Goal: Task Accomplishment & Management: Manage account settings

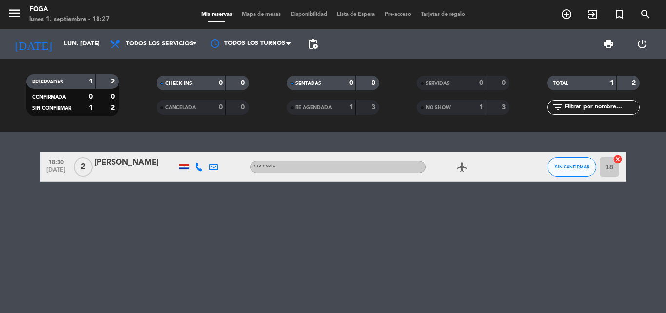
click at [429, 220] on div "18:30 [DATE] 2 [PERSON_NAME] A [PERSON_NAME] airplanemode_active SIN CONFIRMAR …" at bounding box center [333, 222] width 666 height 181
click at [562, 171] on button "SIN CONFIRMAR" at bounding box center [572, 167] width 49 height 20
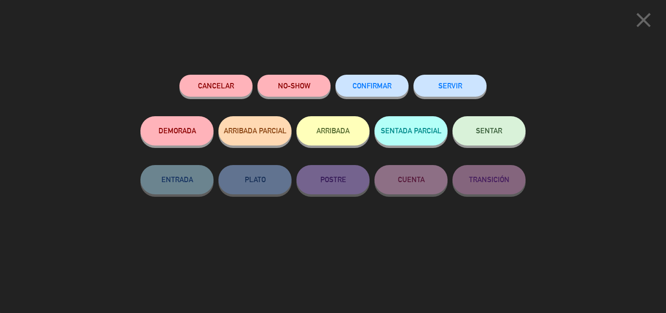
click at [358, 85] on span "CONFIRMAR" at bounding box center [372, 85] width 39 height 8
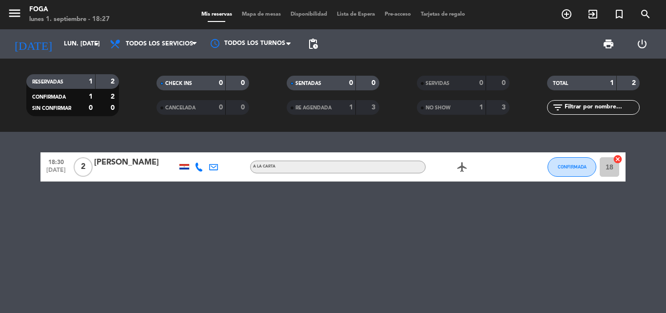
click at [78, 79] on div "1" at bounding box center [83, 81] width 20 height 11
drag, startPoint x: 182, startPoint y: 78, endPoint x: 187, endPoint y: 79, distance: 5.5
click at [182, 78] on div "CHECK INS" at bounding box center [181, 83] width 45 height 11
click at [189, 81] on span "CHECK INS" at bounding box center [178, 83] width 27 height 5
click at [564, 15] on icon "add_circle_outline" at bounding box center [567, 14] width 12 height 12
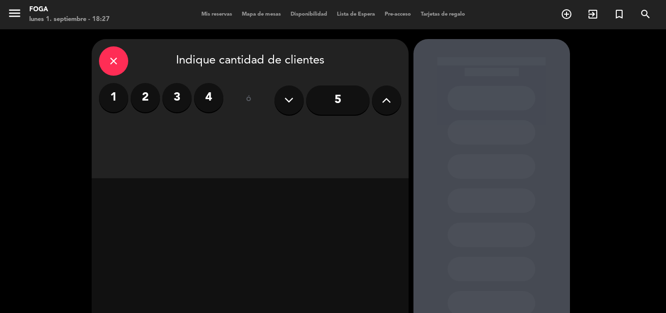
click at [210, 105] on label "4" at bounding box center [208, 97] width 29 height 29
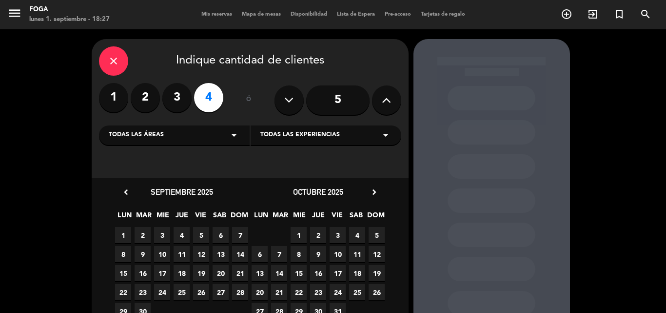
click at [172, 131] on div "Todas las áreas arrow_drop_down" at bounding box center [174, 135] width 151 height 20
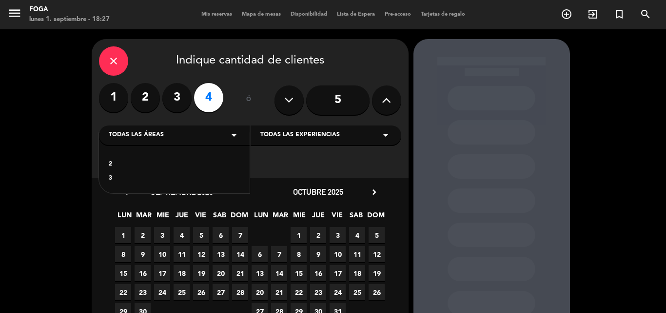
click at [172, 131] on div "Todas las áreas arrow_drop_down" at bounding box center [174, 135] width 151 height 20
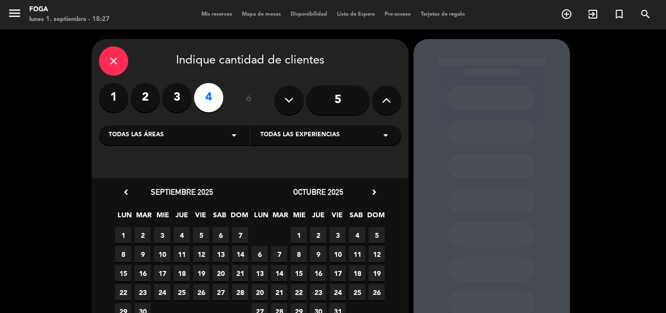
click at [322, 134] on span "Todas las experiencias" at bounding box center [299, 135] width 79 height 10
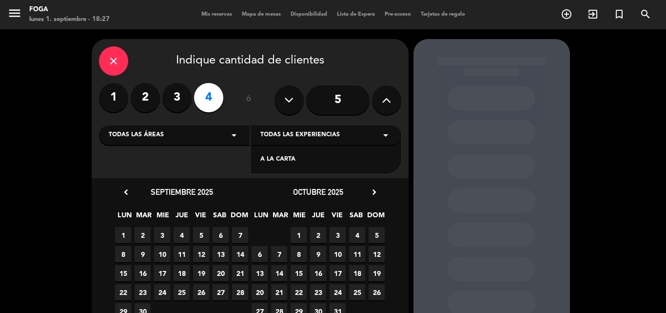
click at [307, 136] on span "Todas las experiencias" at bounding box center [299, 135] width 79 height 10
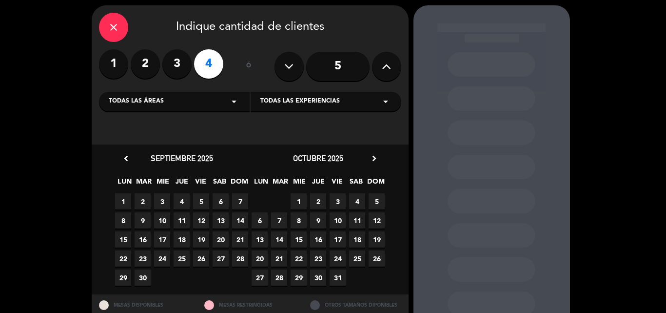
scroll to position [49, 0]
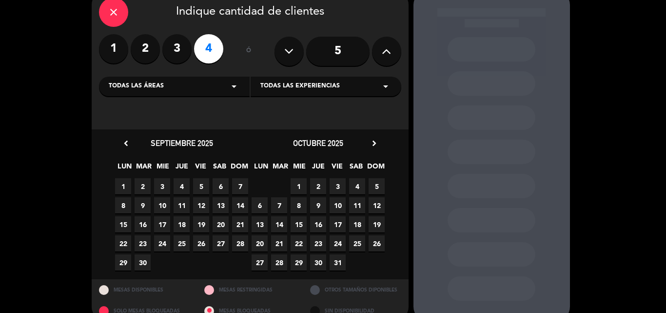
click at [124, 183] on span "1" at bounding box center [123, 186] width 16 height 16
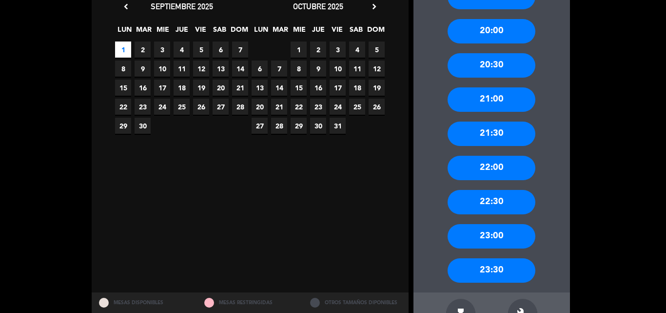
scroll to position [137, 0]
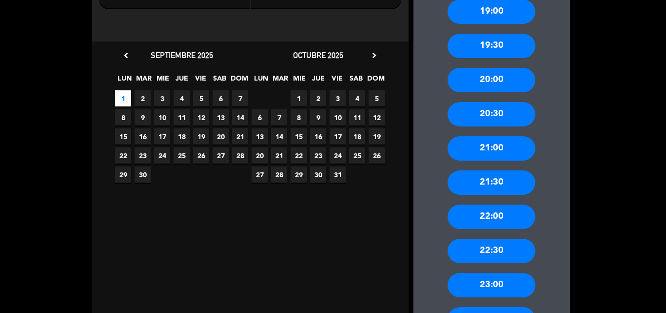
click at [492, 77] on div "20:00" at bounding box center [492, 80] width 88 height 24
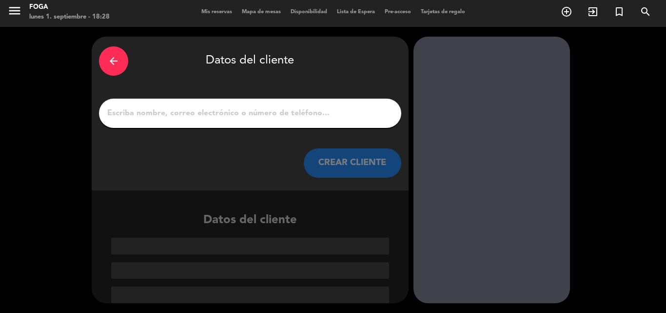
click at [205, 113] on input "1" at bounding box center [250, 113] width 288 height 14
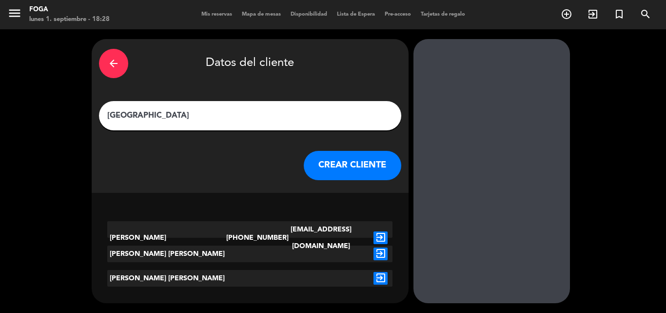
type input "[GEOGRAPHIC_DATA]"
click at [338, 166] on button "CREAR CLIENTE" at bounding box center [353, 165] width 98 height 29
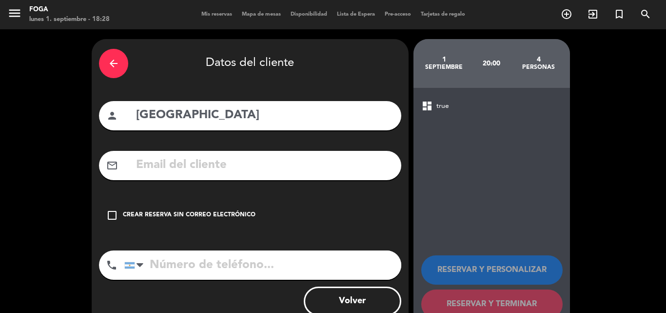
drag, startPoint x: 197, startPoint y: 261, endPoint x: 196, endPoint y: 251, distance: 9.8
click at [198, 261] on input "tel" at bounding box center [262, 264] width 277 height 29
click at [201, 216] on div "Crear reserva sin correo electrónico" at bounding box center [189, 215] width 133 height 10
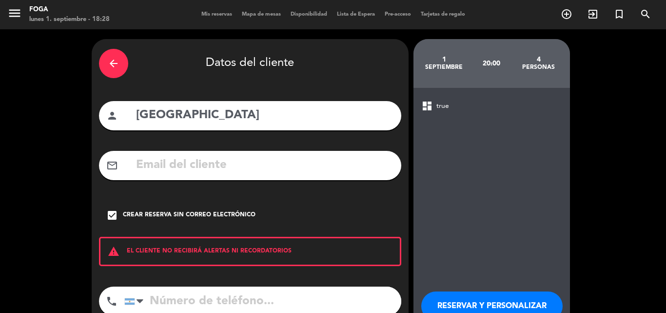
drag, startPoint x: 194, startPoint y: 308, endPoint x: 214, endPoint y: 257, distance: 55.4
click at [195, 308] on input "tel" at bounding box center [262, 300] width 277 height 29
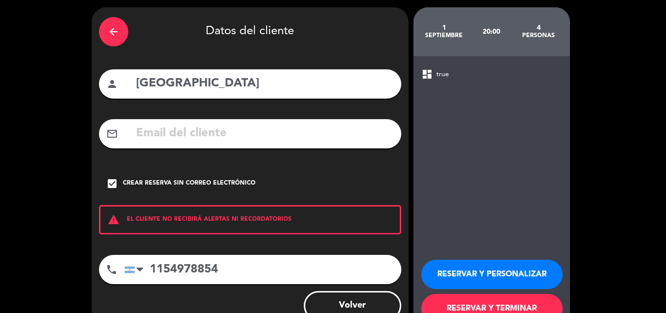
scroll to position [49, 0]
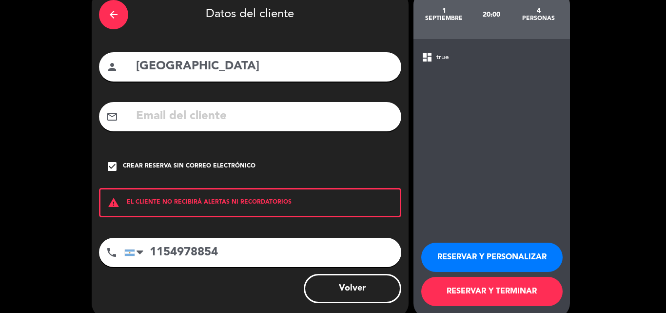
type input "1154978854"
click at [485, 297] on button "RESERVAR Y TERMINAR" at bounding box center [491, 291] width 141 height 29
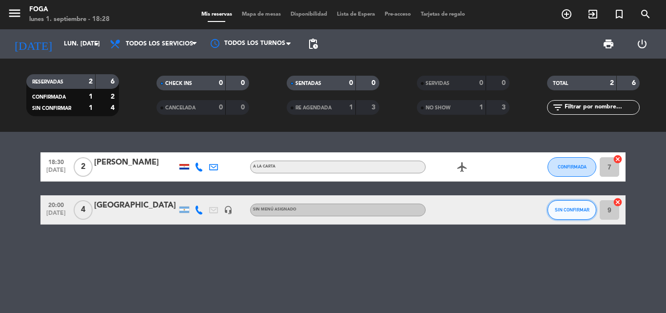
click at [574, 210] on span "SIN CONFIRMAR" at bounding box center [572, 209] width 35 height 5
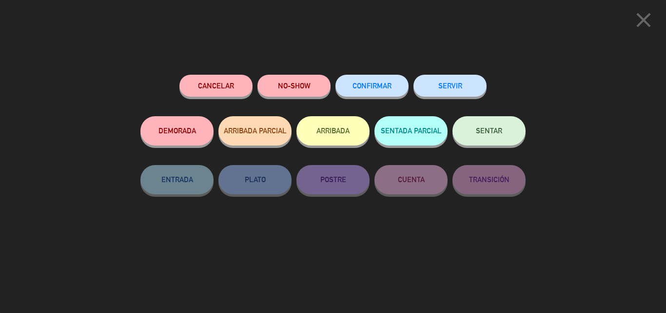
click at [370, 89] on span "CONFIRMAR" at bounding box center [372, 85] width 39 height 8
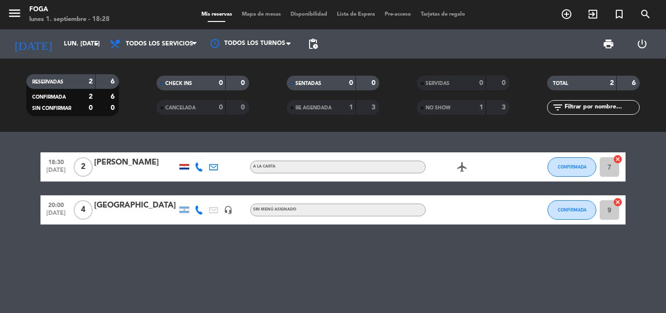
click at [444, 203] on div at bounding box center [470, 209] width 88 height 29
click at [303, 207] on div "Sin menú asignado" at bounding box center [338, 209] width 176 height 13
click at [298, 235] on div "18:30 [DATE] 2 [PERSON_NAME] A [PERSON_NAME] airplanemode_active CONFIRMADA 7 c…" at bounding box center [333, 222] width 666 height 181
click at [113, 203] on div "[GEOGRAPHIC_DATA]" at bounding box center [135, 205] width 83 height 13
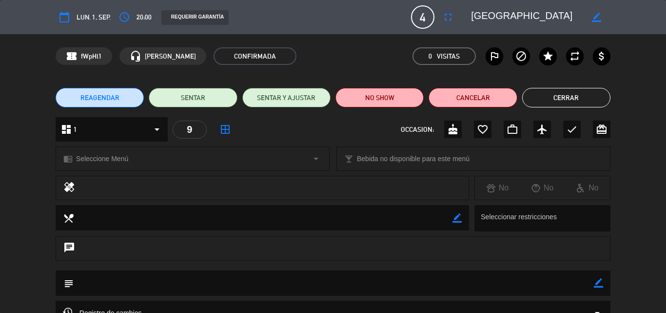
click at [113, 189] on div at bounding box center [271, 188] width 379 height 14
click at [106, 247] on div "chat" at bounding box center [333, 248] width 555 height 24
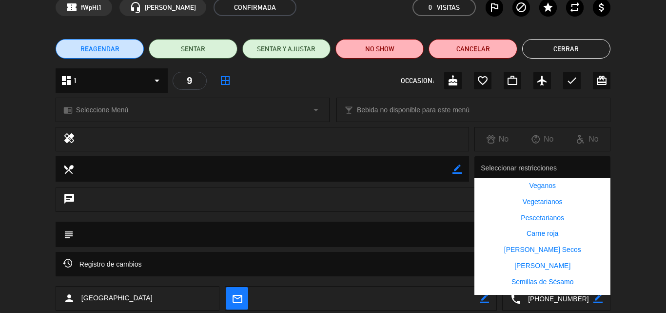
click at [492, 173] on div at bounding box center [544, 169] width 132 height 19
click at [418, 202] on div "chat" at bounding box center [333, 199] width 555 height 24
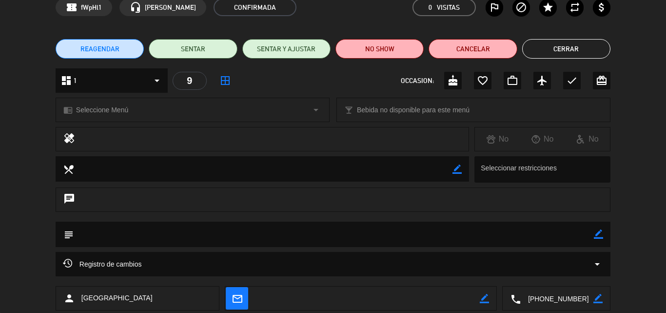
click at [126, 200] on div "chat" at bounding box center [333, 199] width 555 height 24
click at [117, 233] on textarea at bounding box center [334, 233] width 520 height 25
click at [412, 108] on span "Bebida no disponible para este menú" at bounding box center [413, 109] width 113 height 11
click at [134, 110] on div "chrome_reader_mode Seleccione Menú arrow_drop_down" at bounding box center [192, 109] width 273 height 23
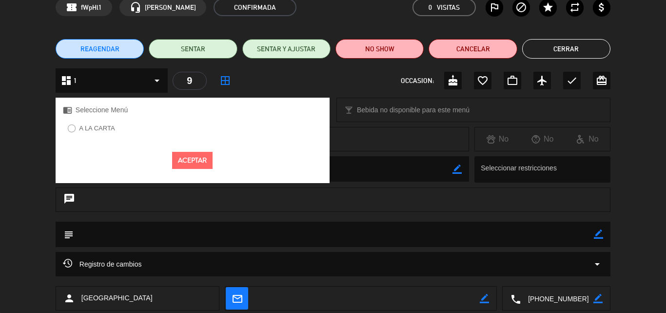
click at [0, 159] on div "local_dining border_color Seleccionar restricciones" at bounding box center [333, 171] width 666 height 31
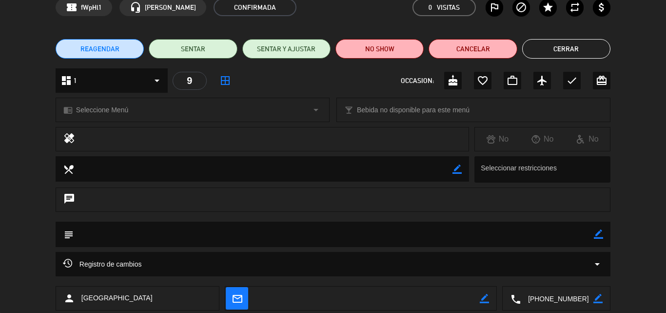
click at [113, 107] on span "Seleccione Menú" at bounding box center [102, 109] width 52 height 11
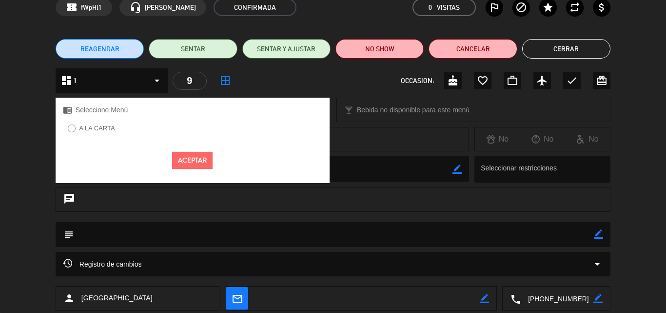
click at [114, 129] on label "A LA CARTA" at bounding box center [97, 128] width 36 height 6
click at [188, 157] on button "Aceptar" at bounding box center [192, 160] width 40 height 17
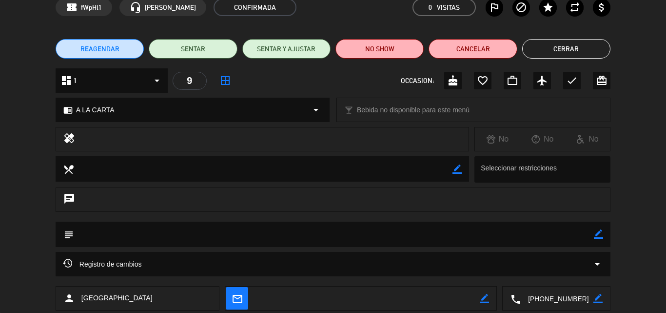
click at [120, 236] on textarea at bounding box center [334, 233] width 520 height 25
click at [71, 238] on icon "subject" at bounding box center [68, 234] width 11 height 11
click at [62, 236] on div "subject border_color" at bounding box center [333, 233] width 555 height 25
click at [596, 237] on icon "border_color" at bounding box center [598, 233] width 9 height 9
click at [304, 226] on textarea at bounding box center [334, 233] width 520 height 25
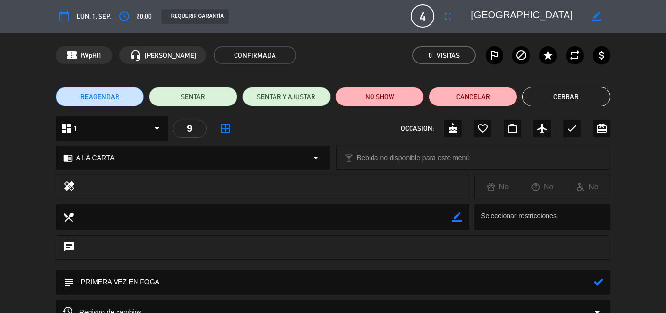
scroll to position [0, 0]
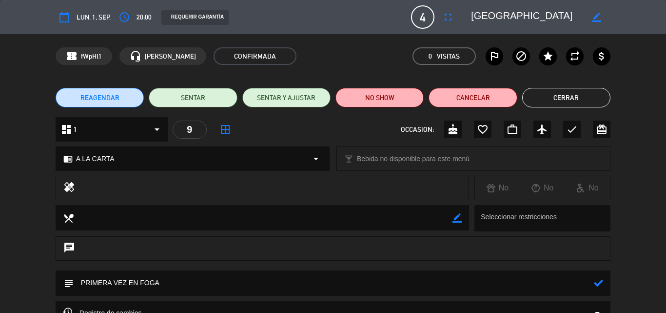
type textarea "PRIMERA VEZ EN FOGA"
click at [558, 96] on button "Cerrar" at bounding box center [566, 98] width 88 height 20
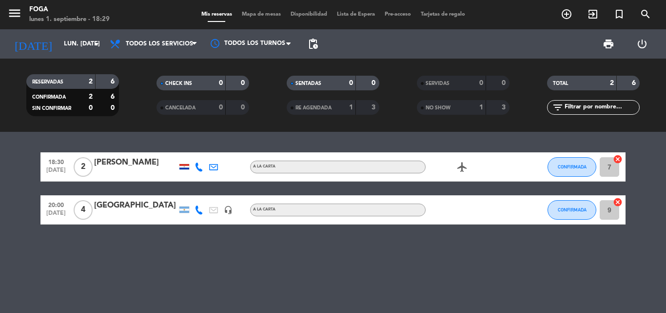
click at [453, 209] on div at bounding box center [470, 209] width 88 height 29
click at [447, 205] on div at bounding box center [470, 209] width 88 height 29
click at [107, 206] on div "[GEOGRAPHIC_DATA]" at bounding box center [135, 205] width 83 height 13
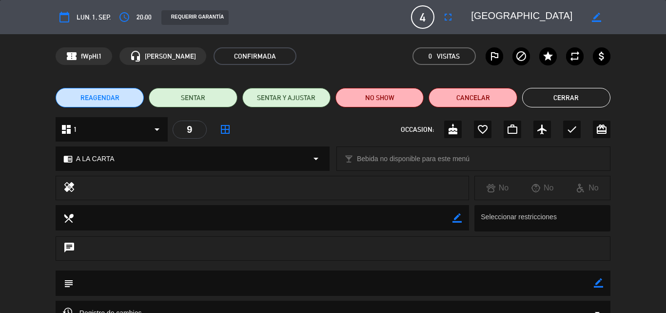
scroll to position [49, 0]
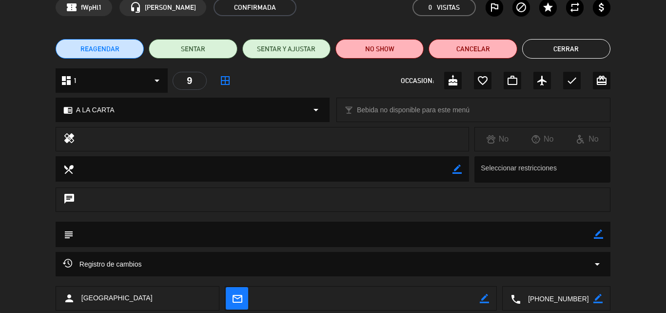
click at [160, 229] on textarea at bounding box center [334, 233] width 520 height 25
click at [156, 234] on textarea at bounding box center [334, 233] width 520 height 25
click at [106, 236] on textarea at bounding box center [334, 233] width 520 height 25
click at [593, 239] on textarea at bounding box center [334, 233] width 520 height 25
click at [454, 241] on textarea at bounding box center [334, 233] width 520 height 25
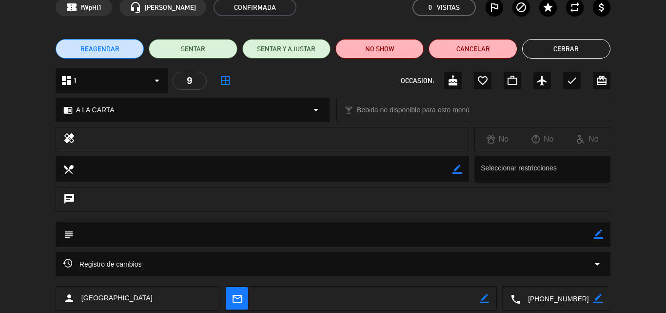
click at [598, 232] on icon "border_color" at bounding box center [598, 233] width 9 height 9
click at [266, 238] on textarea at bounding box center [334, 233] width 520 height 25
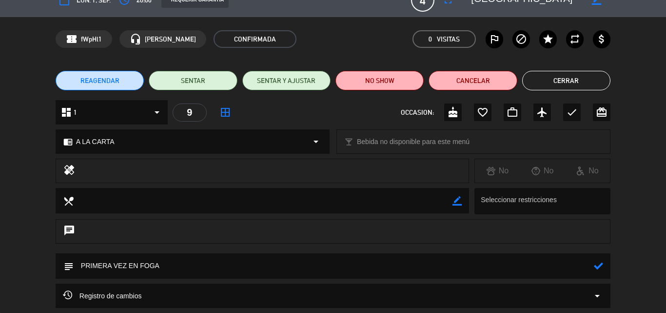
scroll to position [0, 0]
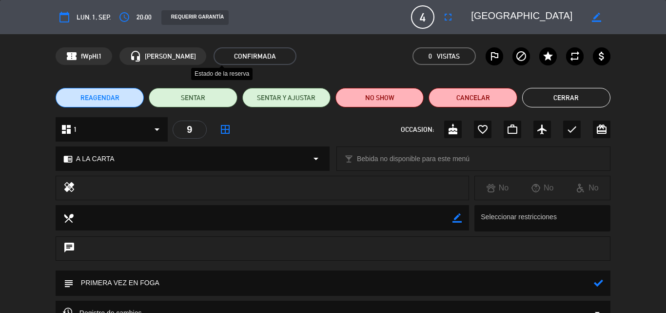
type textarea "PRIMERA VEZ EN FOGA"
click at [239, 55] on span "CONFIRMADA" at bounding box center [255, 56] width 83 height 18
click at [216, 56] on span "CONFIRMADA" at bounding box center [255, 56] width 83 height 18
click at [234, 54] on span "CONFIRMADA" at bounding box center [255, 56] width 83 height 18
click at [594, 19] on icon "border_color" at bounding box center [596, 17] width 9 height 9
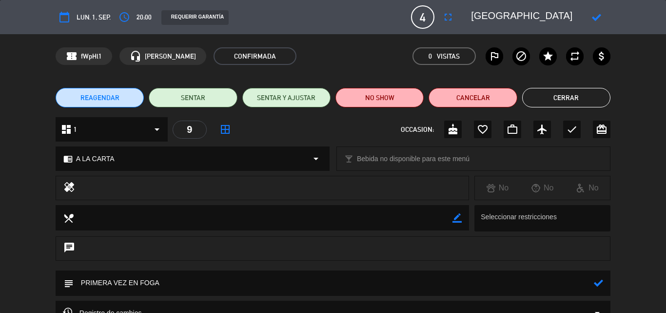
click at [594, 19] on icon at bounding box center [596, 17] width 9 height 9
click at [550, 96] on button "Cerrar" at bounding box center [566, 98] width 88 height 20
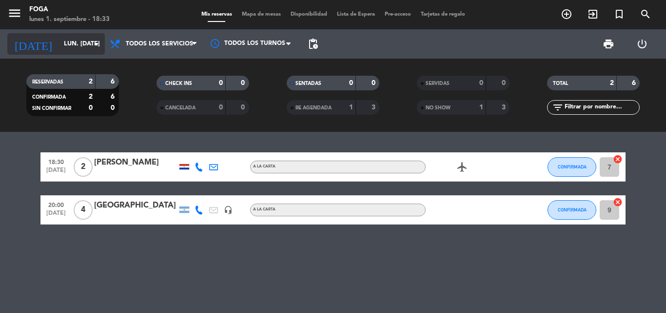
click at [61, 44] on input "lun. [DATE]" at bounding box center [100, 44] width 82 height 17
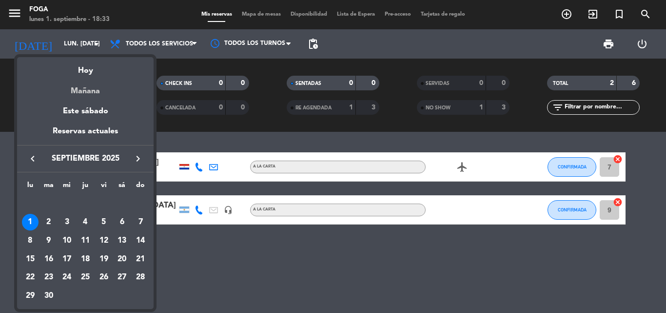
click at [72, 89] on div "Mañana" at bounding box center [85, 88] width 137 height 20
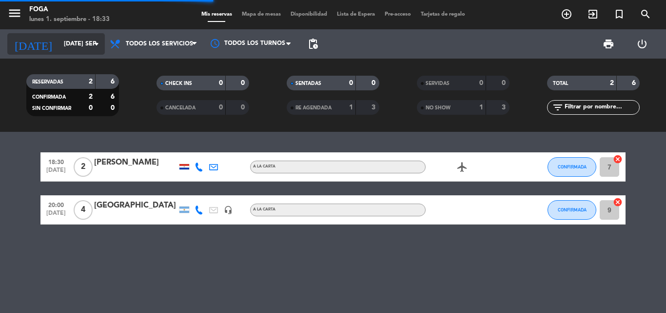
click at [67, 45] on input "[DATE] sep." at bounding box center [100, 44] width 82 height 17
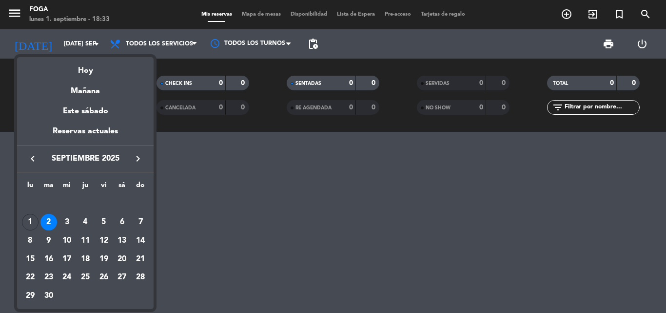
click at [76, 76] on div "Hoy" at bounding box center [85, 67] width 137 height 20
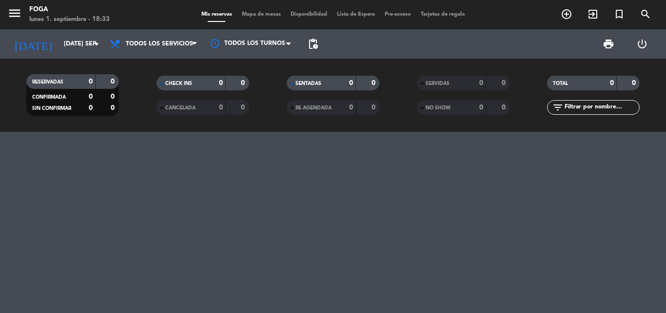
type input "lun. [DATE]"
